Goal: Check status: Check status

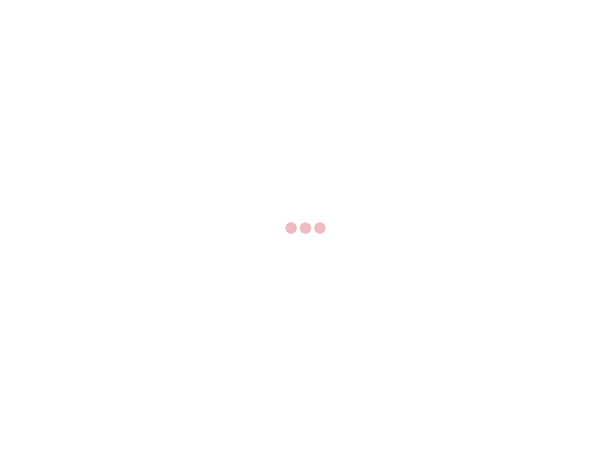
select select "US"
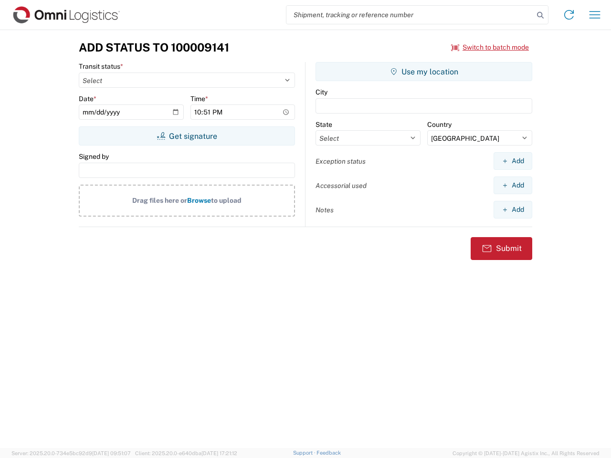
click at [410, 15] on input "search" at bounding box center [409, 15] width 247 height 18
click at [540, 15] on icon at bounding box center [540, 15] width 13 height 13
click at [569, 15] on icon at bounding box center [568, 14] width 15 height 15
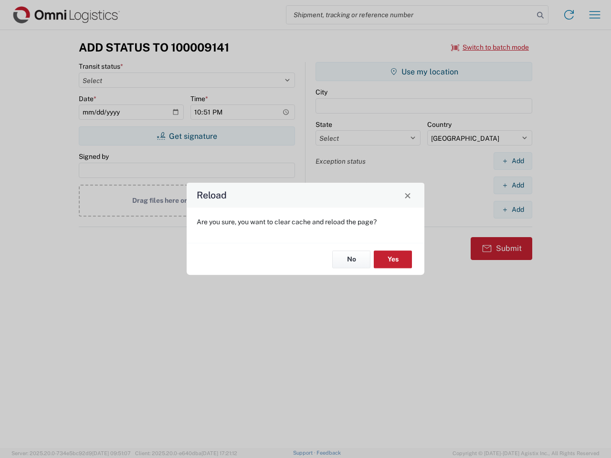
click at [595, 15] on div "Reload Are you sure, you want to clear cache and reload the page? No Yes" at bounding box center [305, 229] width 611 height 458
click at [490, 47] on div "Reload Are you sure, you want to clear cache and reload the page? No Yes" at bounding box center [305, 229] width 611 height 458
click at [187, 136] on div "Reload Are you sure, you want to clear cache and reload the page? No Yes" at bounding box center [305, 229] width 611 height 458
click at [424, 72] on div "Reload Are you sure, you want to clear cache and reload the page? No Yes" at bounding box center [305, 229] width 611 height 458
click at [513, 161] on div "Reload Are you sure, you want to clear cache and reload the page? No Yes" at bounding box center [305, 229] width 611 height 458
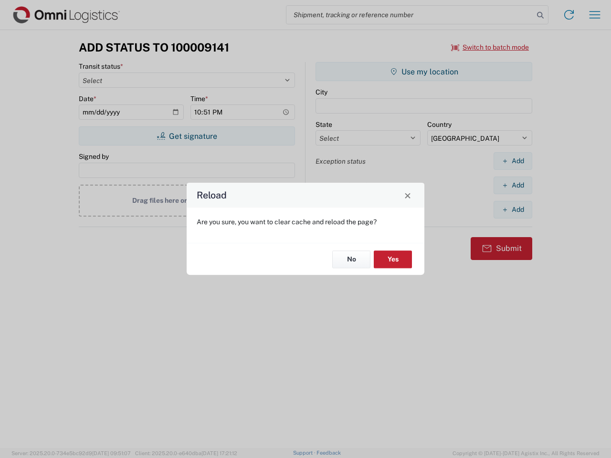
click at [513, 185] on div "Reload Are you sure, you want to clear cache and reload the page? No Yes" at bounding box center [305, 229] width 611 height 458
click at [513, 210] on div "Reload Are you sure, you want to clear cache and reload the page? No Yes" at bounding box center [305, 229] width 611 height 458
